Goal: Navigation & Orientation: Find specific page/section

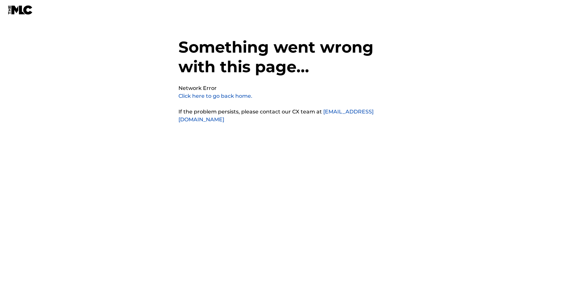
scroll to position [16, 0]
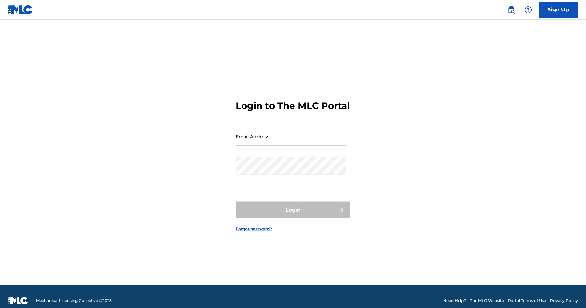
click at [245, 145] on input "Email Address" at bounding box center [291, 136] width 111 height 19
type input "ben@counterpartmusic.com"
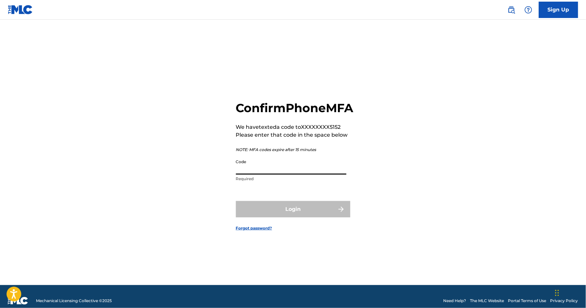
click at [265, 171] on input "Code" at bounding box center [291, 165] width 111 height 19
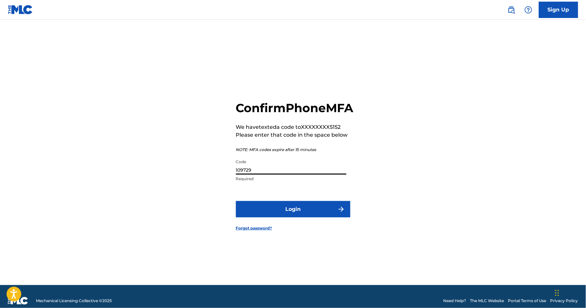
type input "109729"
click at [295, 214] on button "Login" at bounding box center [293, 209] width 114 height 16
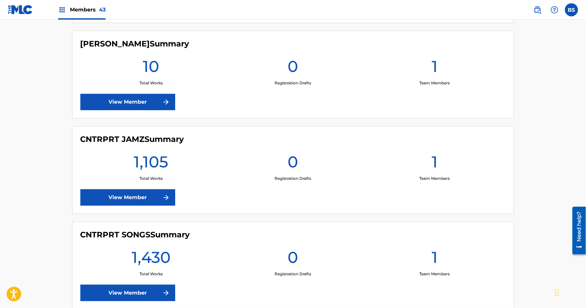
scroll to position [665, 0]
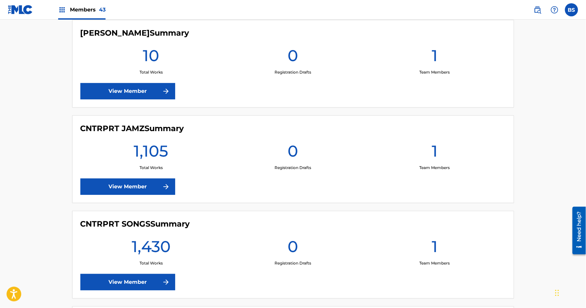
click at [131, 278] on link "View Member" at bounding box center [127, 282] width 95 height 16
